Goal: Information Seeking & Learning: Learn about a topic

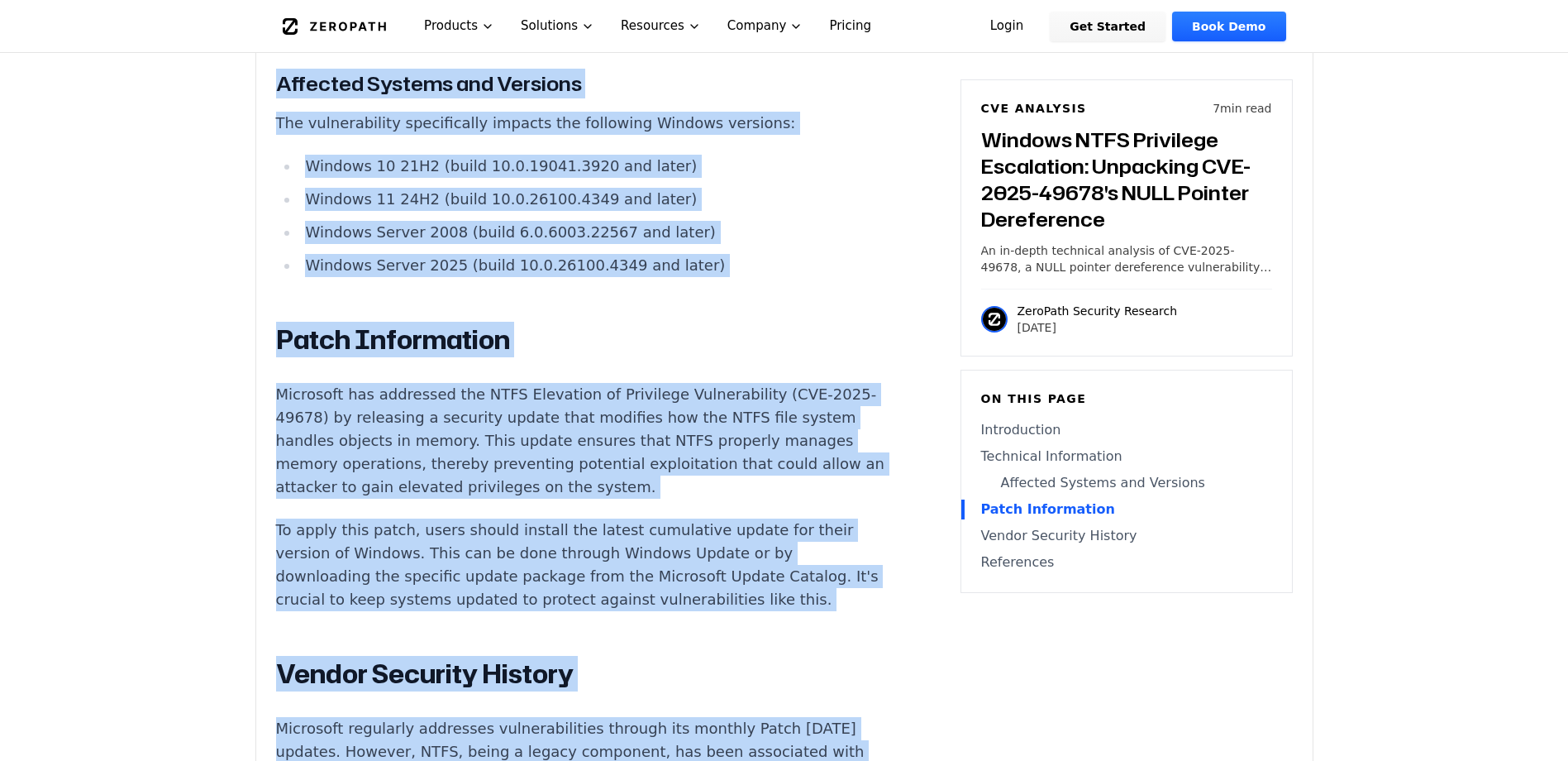
scroll to position [1175, 0]
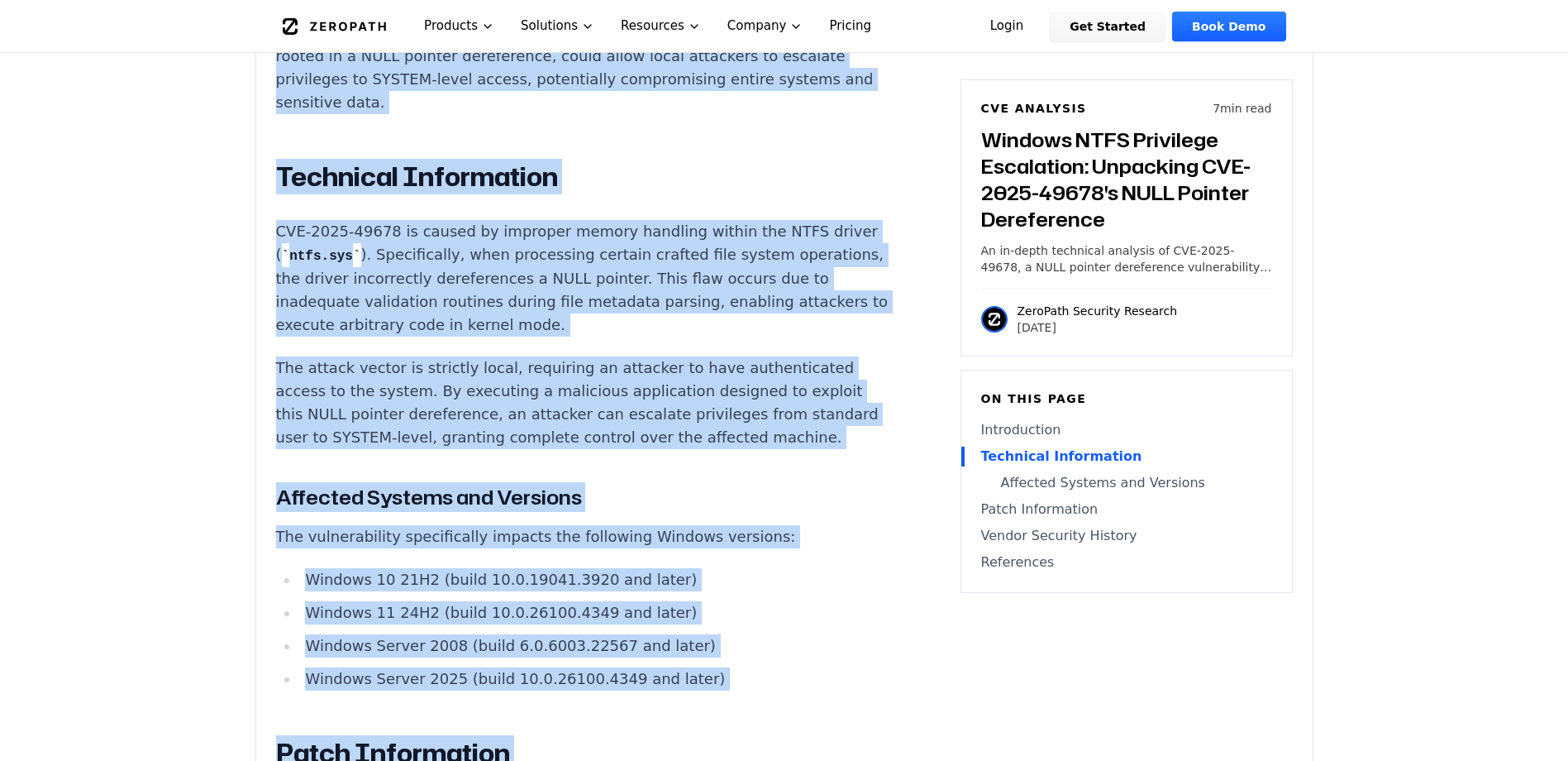
click at [774, 398] on p "The attack vector is strictly local, requiring an attacker to have authenticate…" at bounding box center [584, 403] width 615 height 93
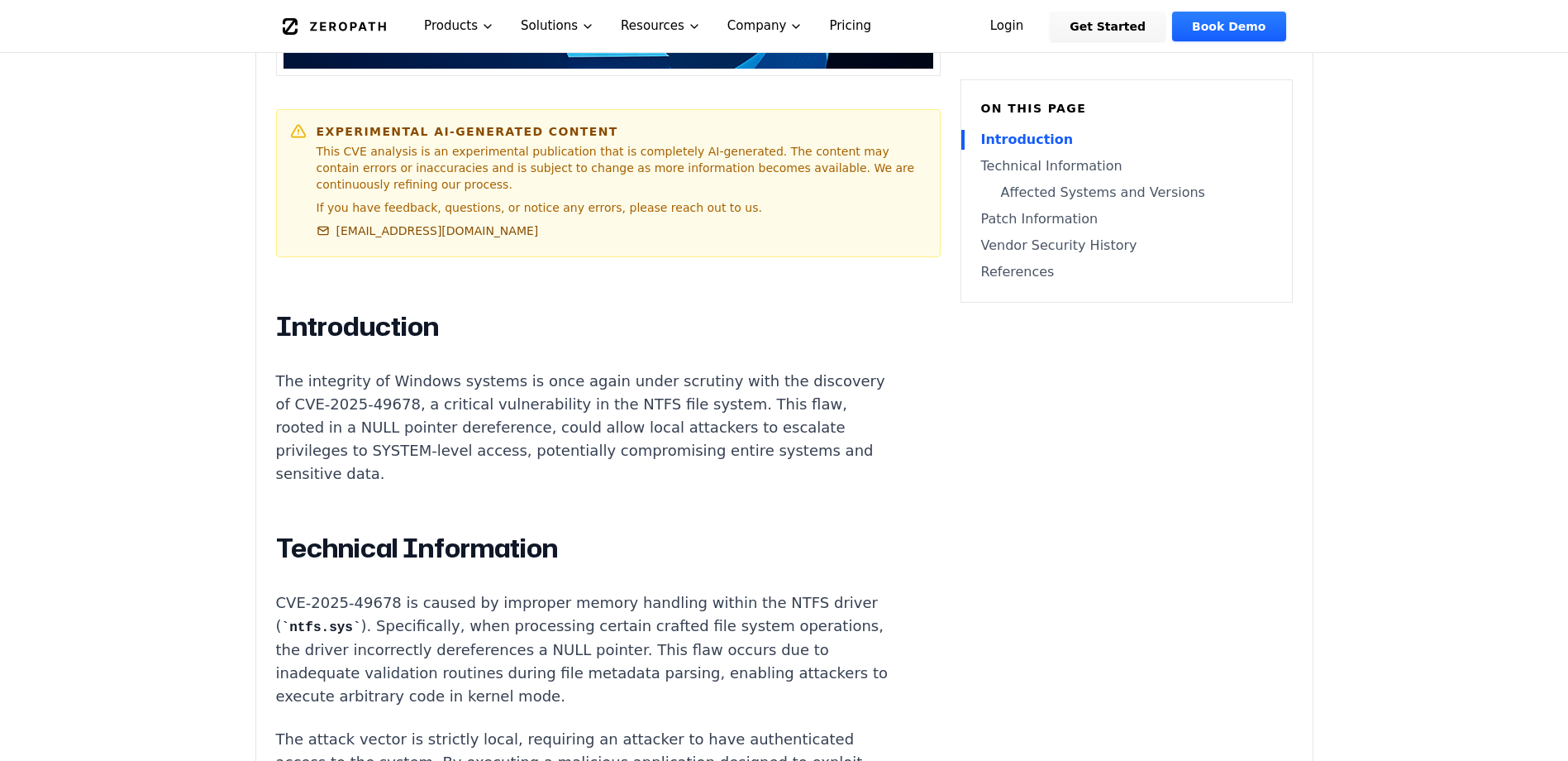
scroll to position [845, 0]
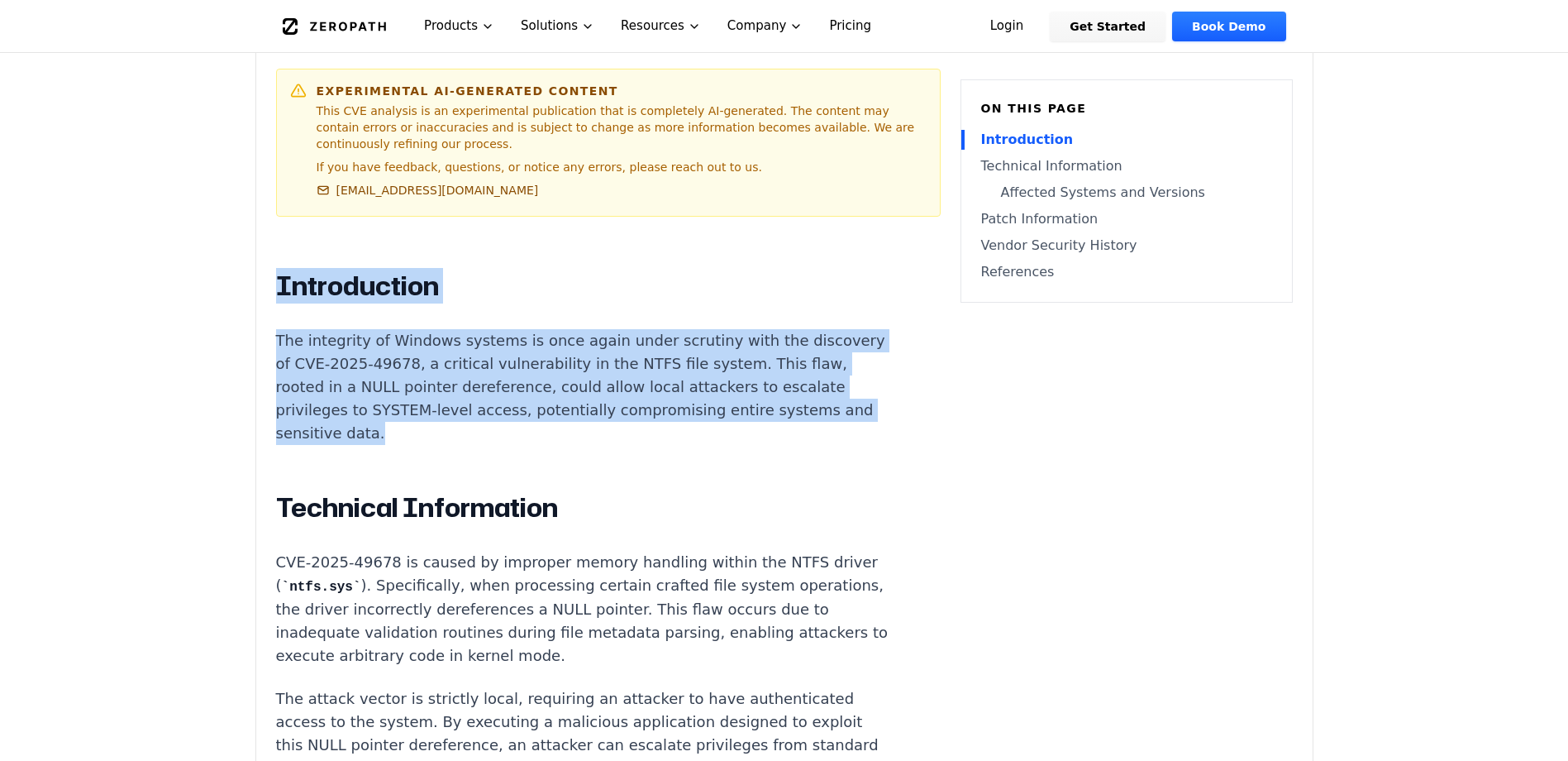
drag, startPoint x: 276, startPoint y: 262, endPoint x: 614, endPoint y: 415, distance: 371.0
copy div "Introduction The integrity of Windows systems is once again under scrutiny with…"
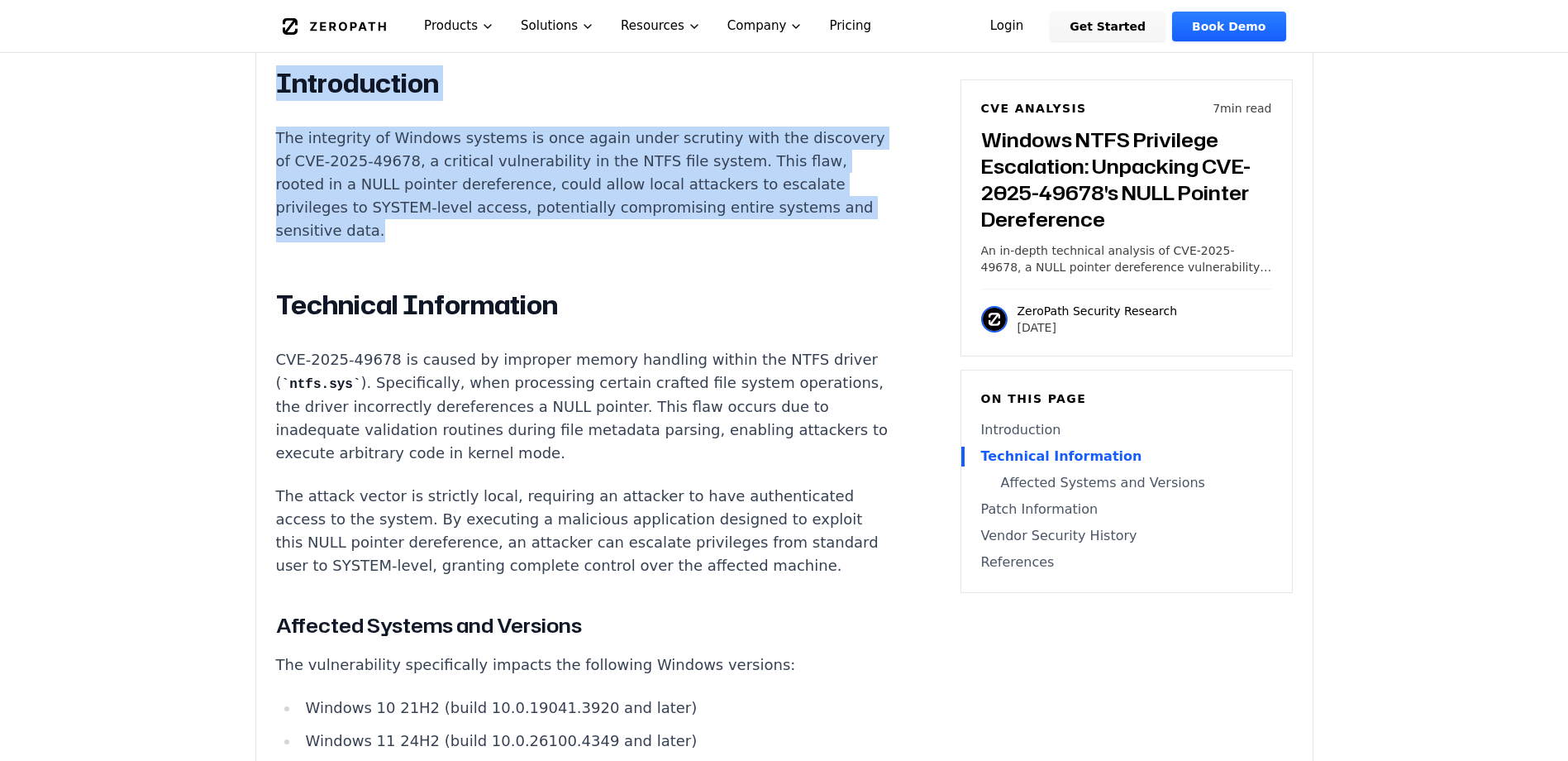
scroll to position [1010, 0]
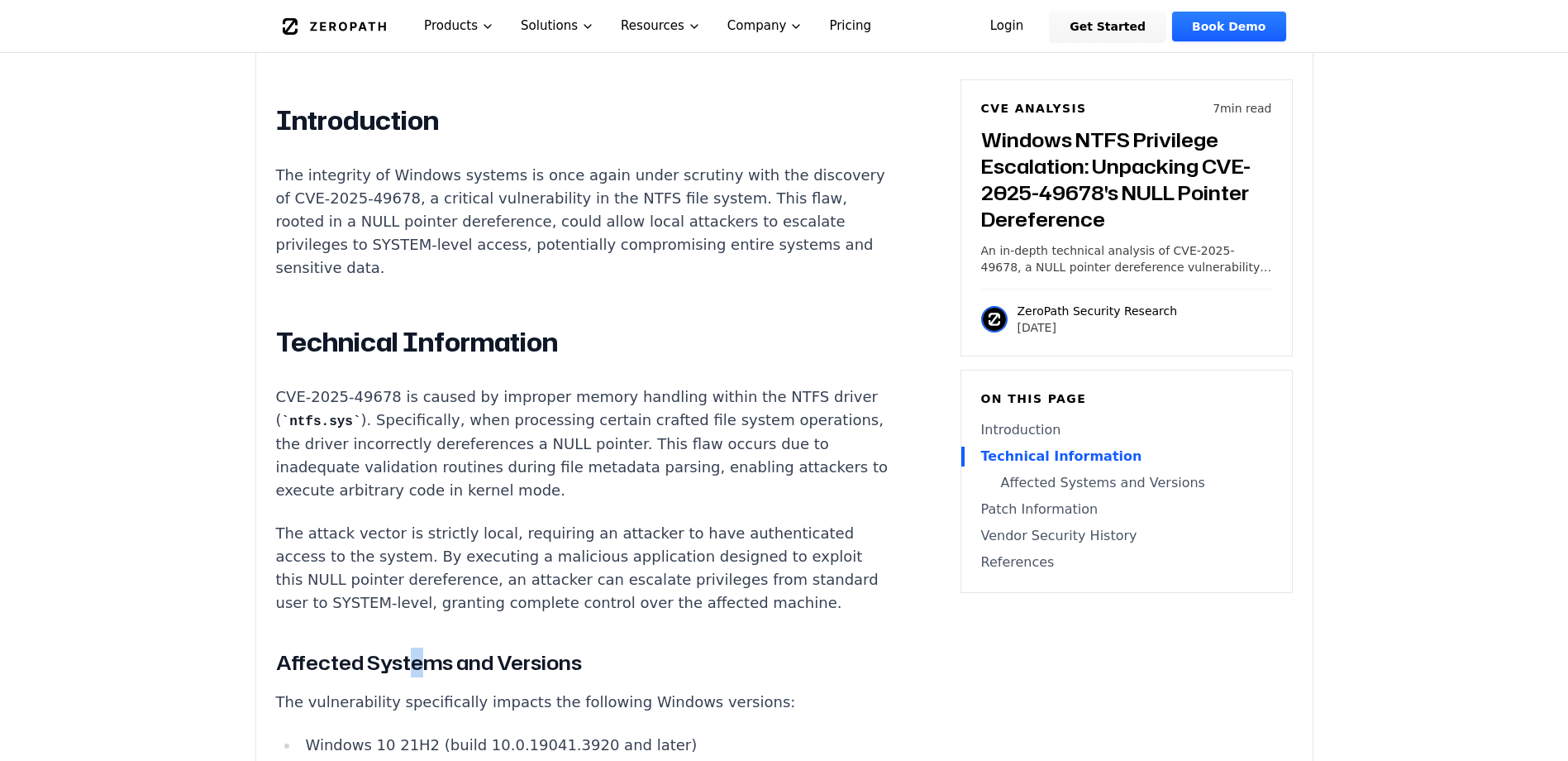
drag, startPoint x: 412, startPoint y: 647, endPoint x: 385, endPoint y: 619, distance: 38.9
click at [385, 614] on p "The attack vector is strictly local, requiring an attacker to have authenticate…" at bounding box center [584, 568] width 615 height 93
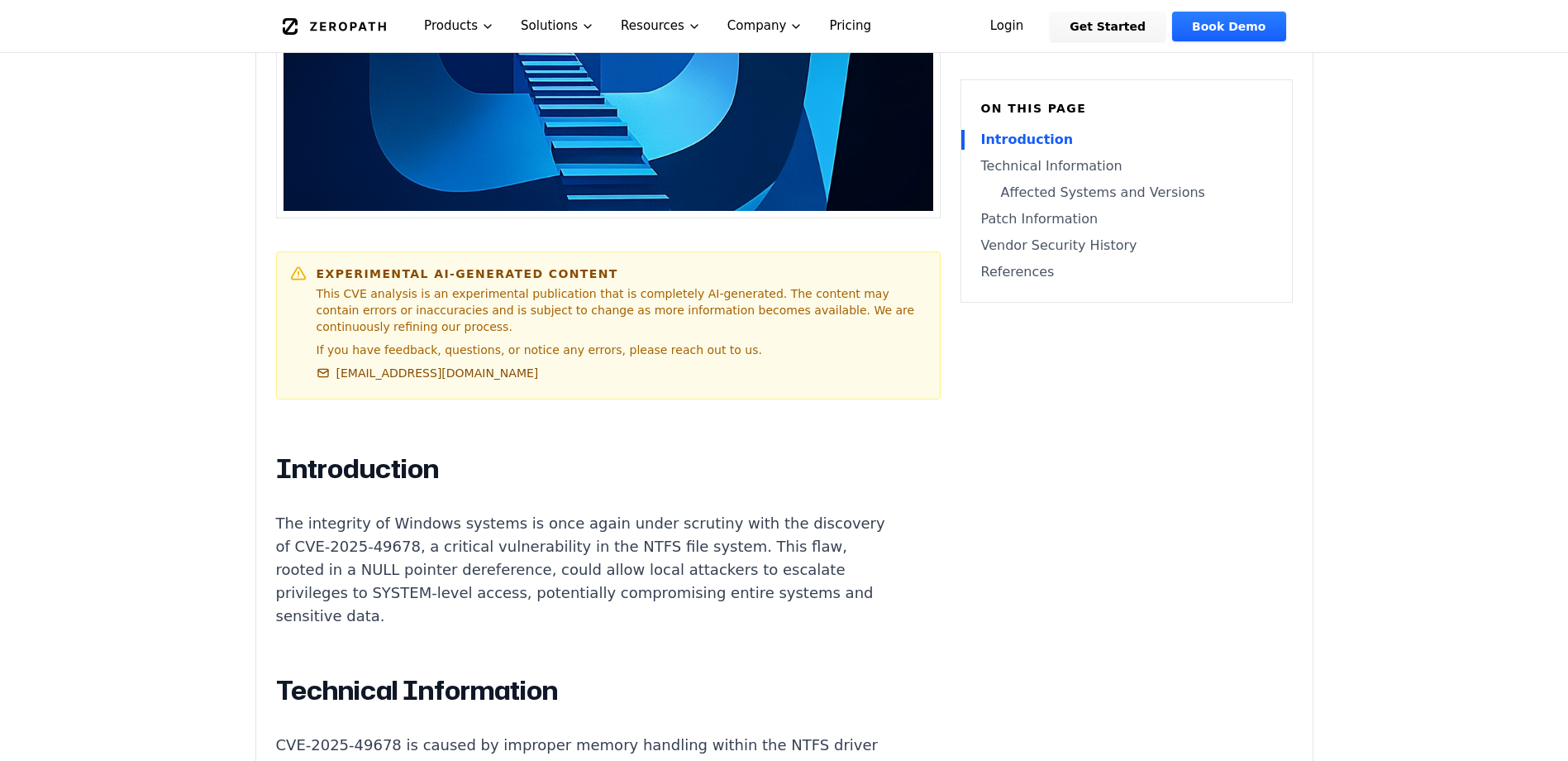
scroll to position [825, 0]
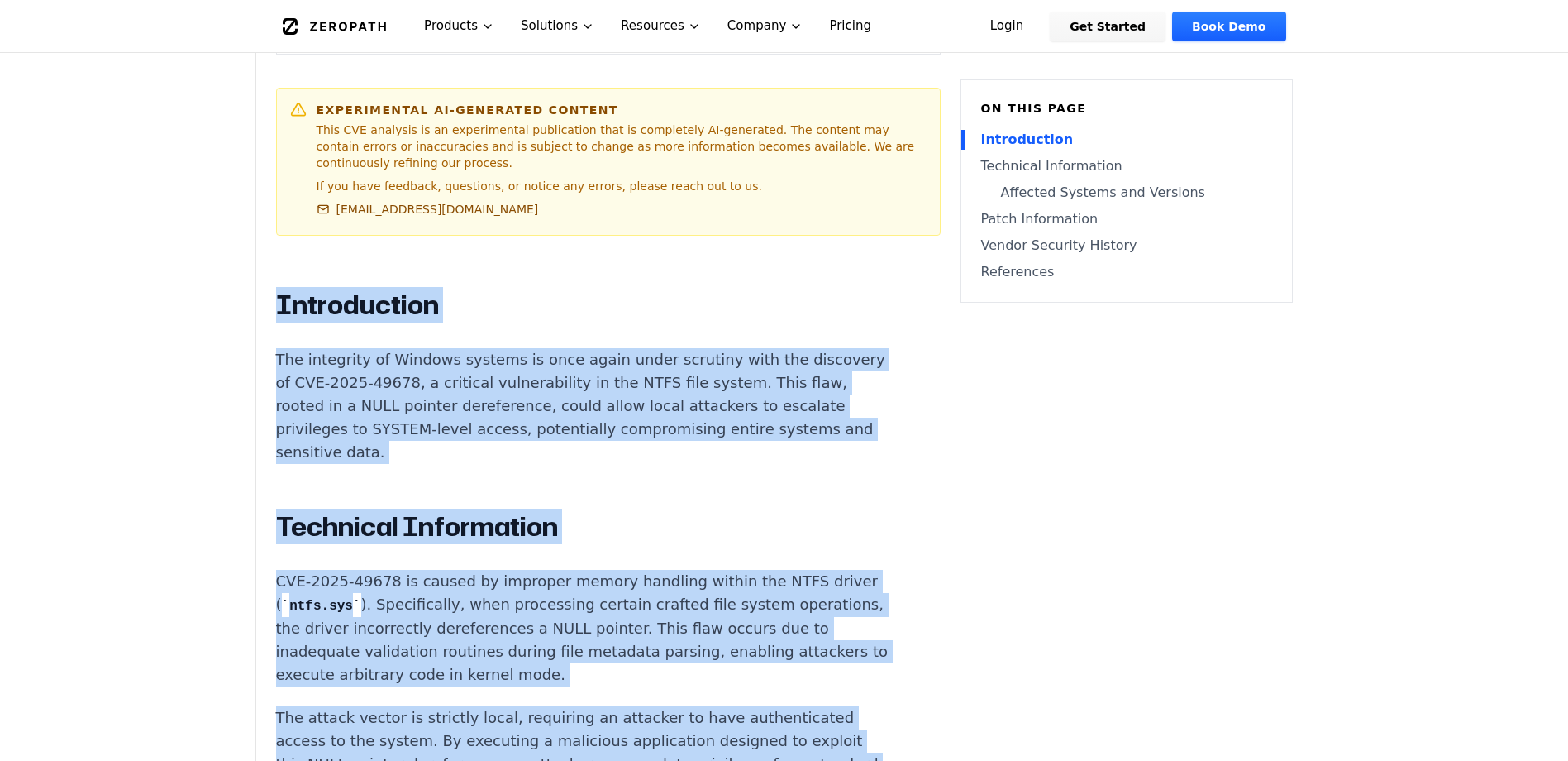
drag, startPoint x: 377, startPoint y: 618, endPoint x: 276, endPoint y: 277, distance: 355.6
copy div "Introduction The integrity of Windows systems is once again under scrutiny with…"
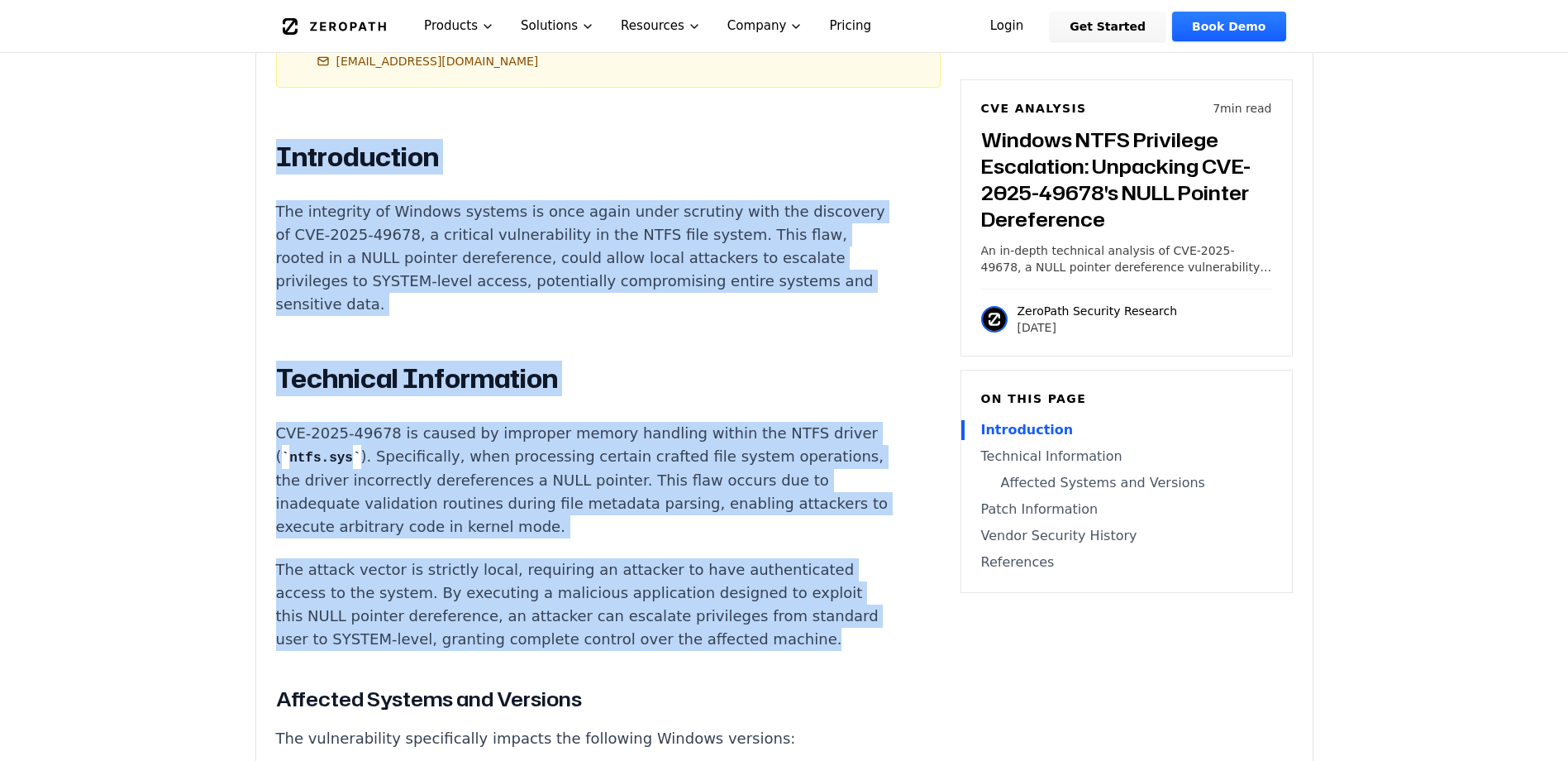
scroll to position [990, 0]
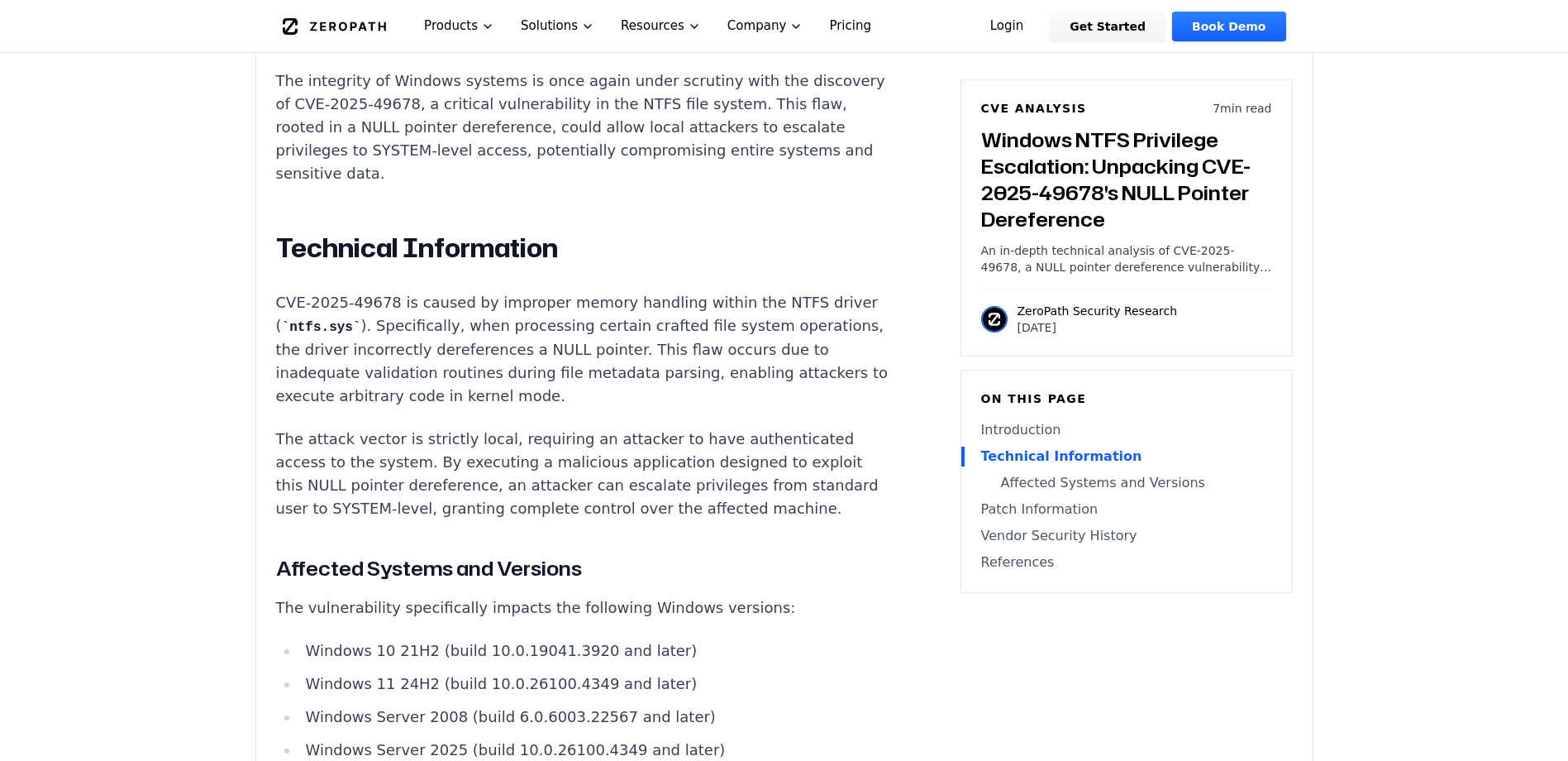
scroll to position [1156, 0]
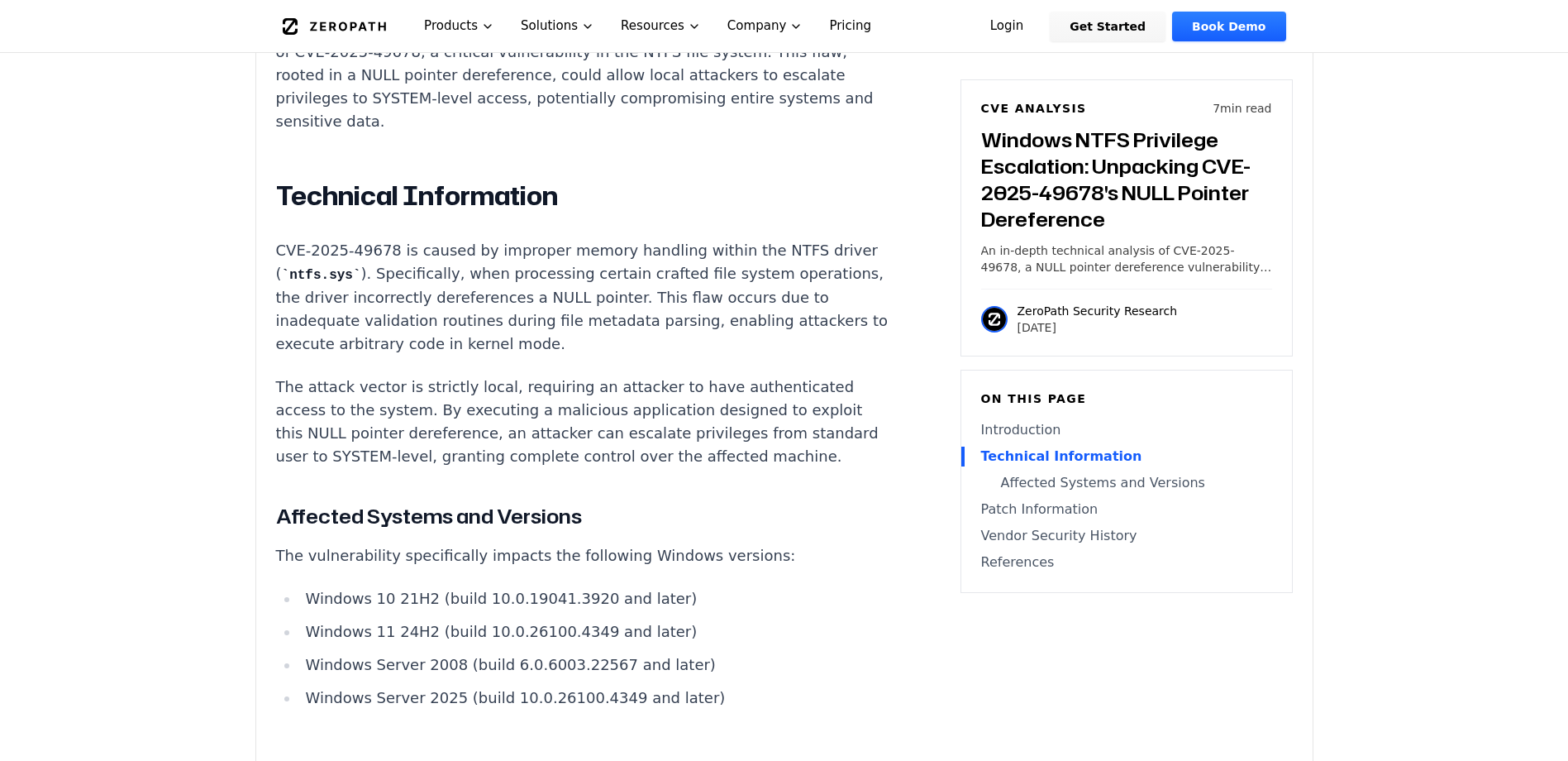
click at [807, 428] on article "Introduction The integrity of Windows systems is once again under scrutiny with…" at bounding box center [609, 747] width 664 height 1579
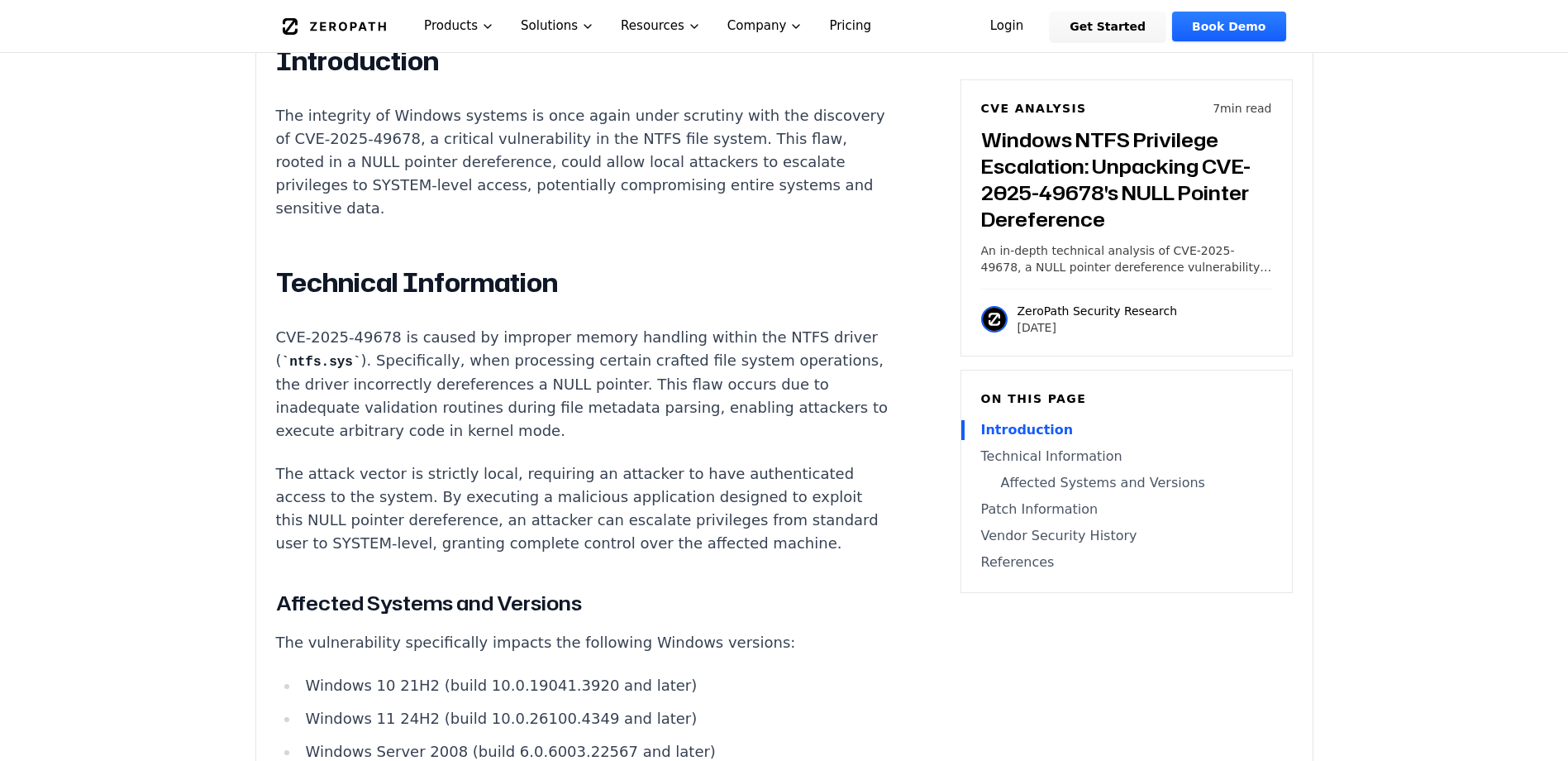
scroll to position [1075, 0]
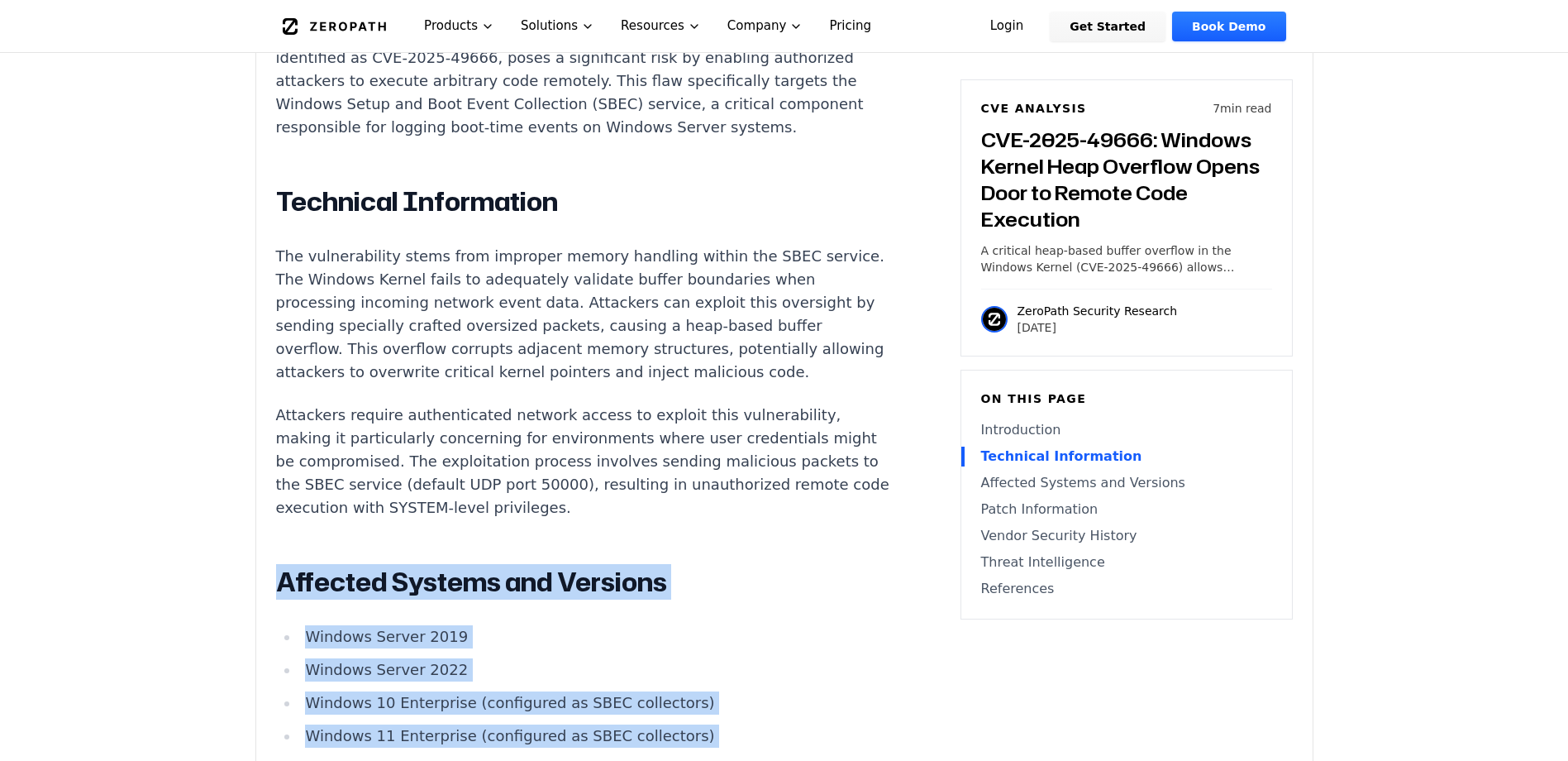
scroll to position [1157, 0]
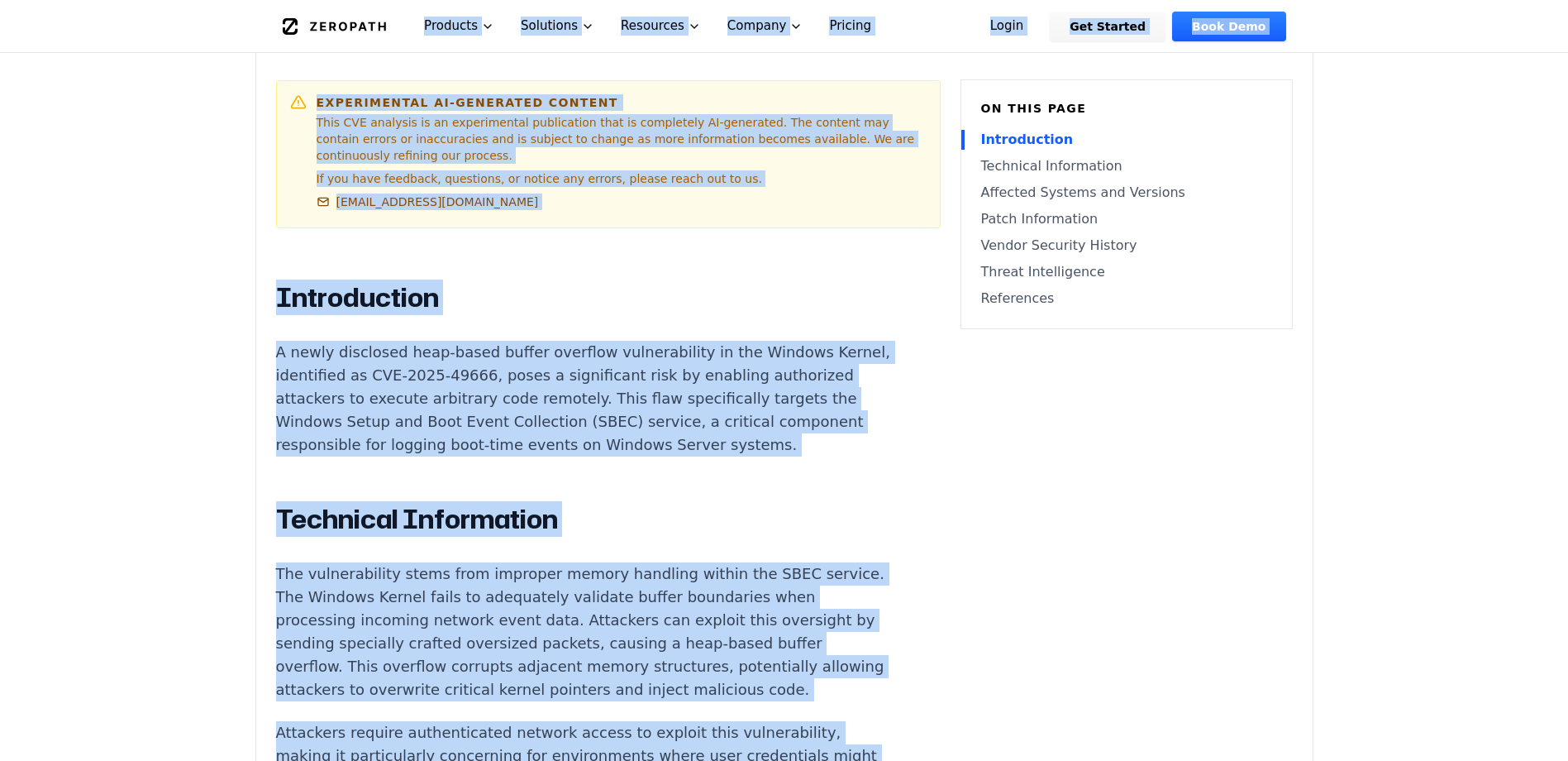
scroll to position [582, 0]
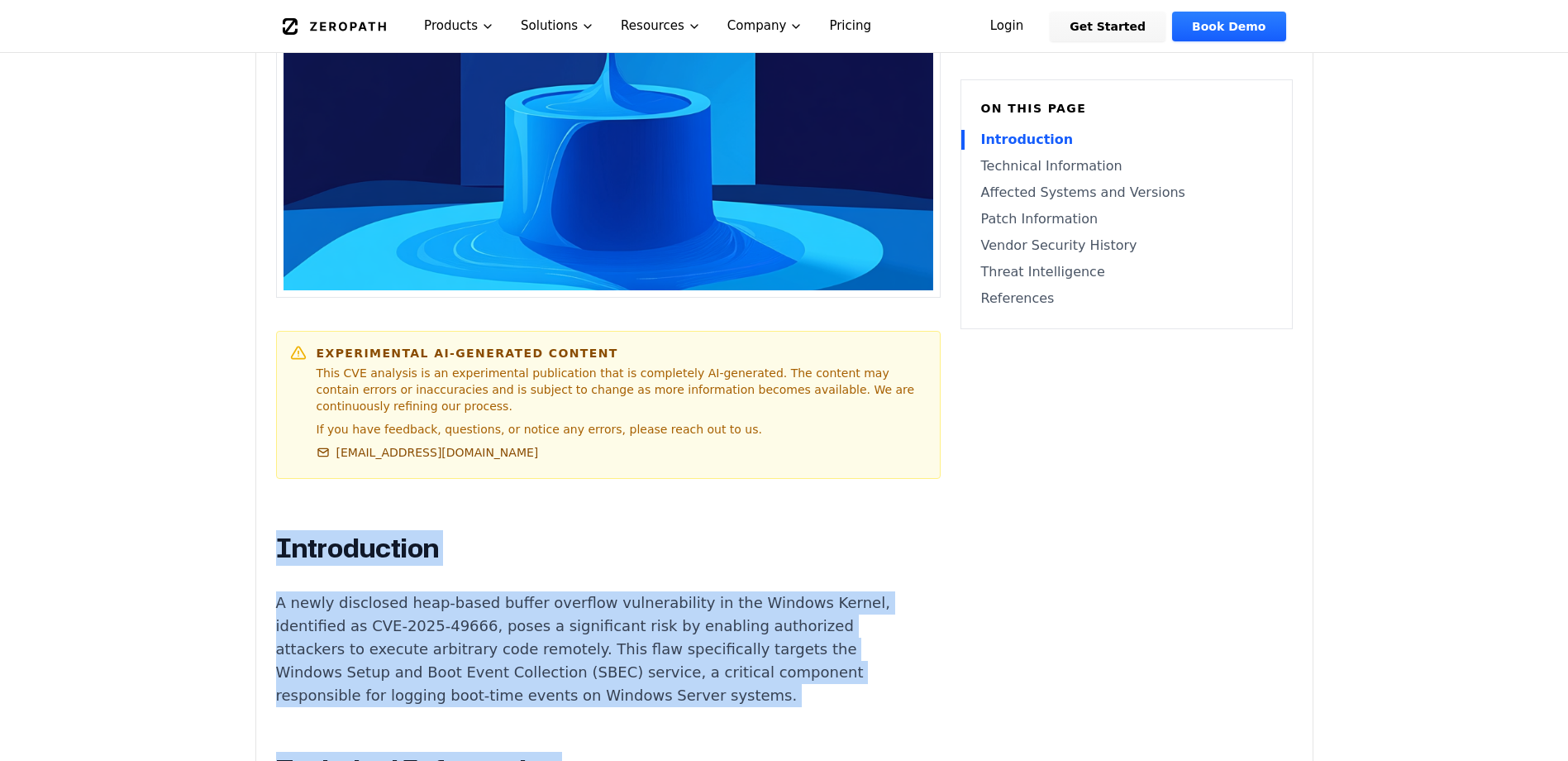
drag, startPoint x: 679, startPoint y: 527, endPoint x: 279, endPoint y: 520, distance: 400.1
copy div "Introduction A newly disclosed heap-based buffer overflow vulnerability in the …"
click at [573, 535] on h2 "Introduction" at bounding box center [584, 548] width 615 height 33
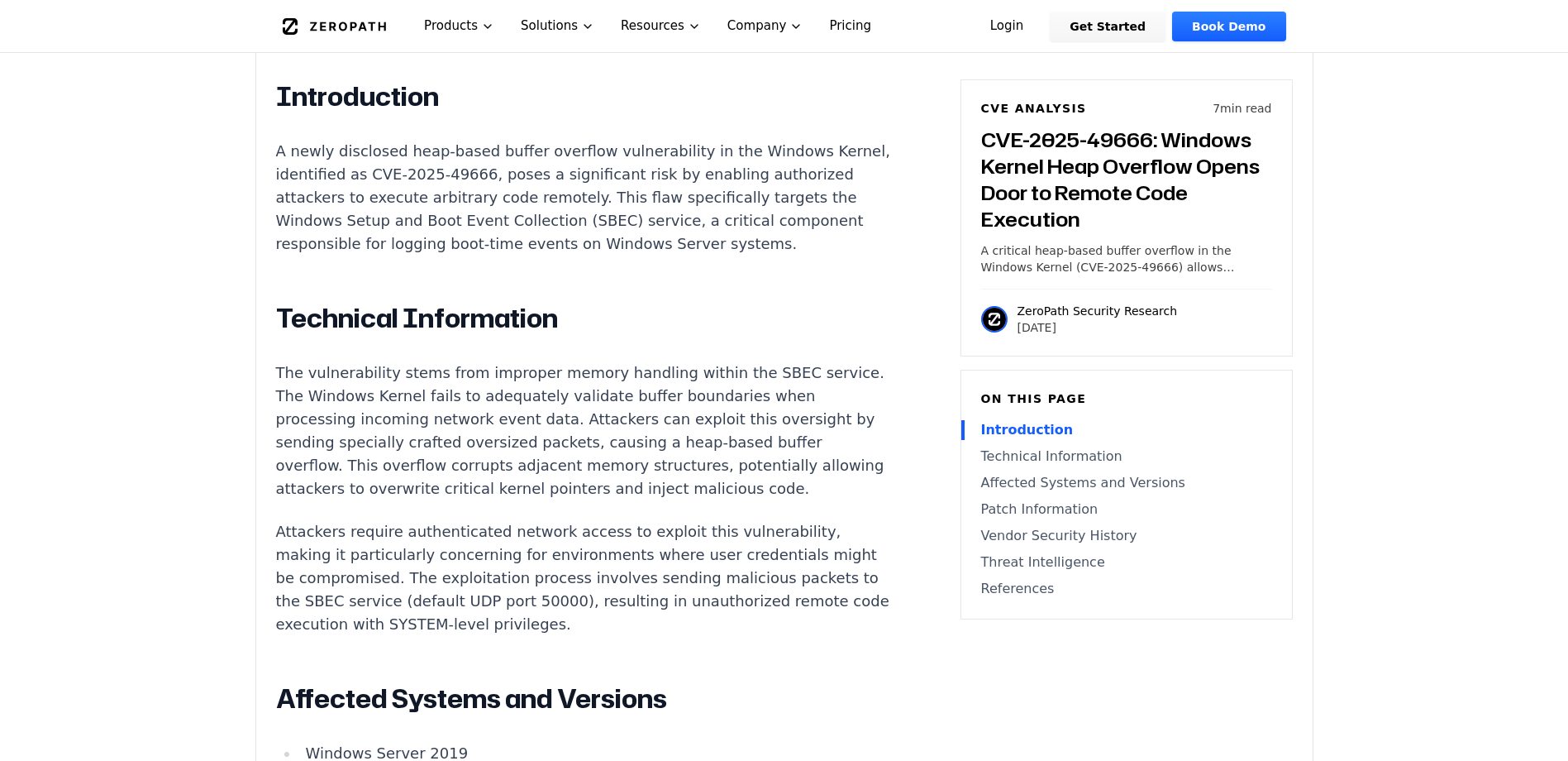
scroll to position [996, 0]
